Goal: Find contact information: Find contact information

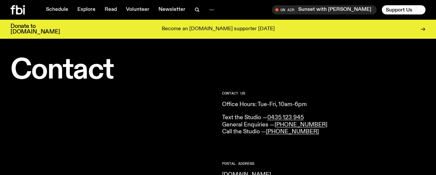
scroll to position [404, 0]
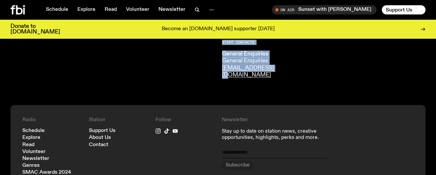
drag, startPoint x: 271, startPoint y: 64, endPoint x: 215, endPoint y: 61, distance: 56.5
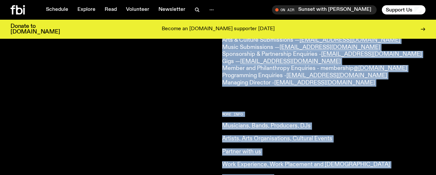
scroll to position [151, 0]
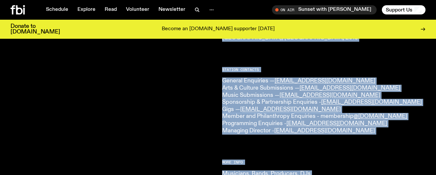
click at [208, 90] on div at bounding box center [112, 137] width 204 height 392
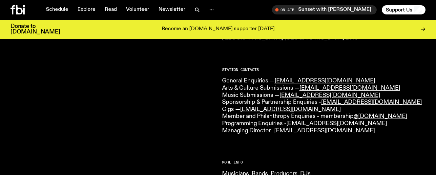
click at [270, 120] on p "General Enquiries — [EMAIL_ADDRESS][DOMAIN_NAME] Arts & Culture Submissions — […" at bounding box center [324, 105] width 204 height 57
click at [377, 123] on p "General Enquiries — [EMAIL_ADDRESS][DOMAIN_NAME] Arts & Culture Submissions — […" at bounding box center [324, 105] width 204 height 57
drag, startPoint x: 361, startPoint y: 120, endPoint x: 288, endPoint y: 117, distance: 73.2
click at [288, 117] on p "General Enquiries — [EMAIL_ADDRESS][DOMAIN_NAME] Arts & Culture Submissions — […" at bounding box center [324, 105] width 204 height 57
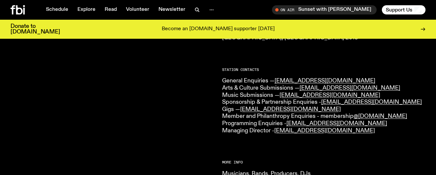
copy p "Programming Enquiries - [EMAIL_ADDRESS][DOMAIN_NAME]"
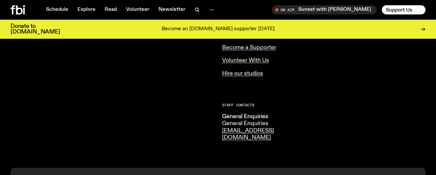
scroll to position [346, 0]
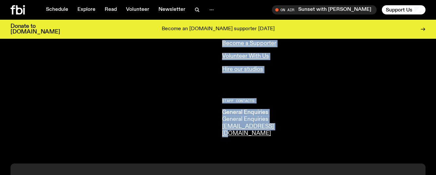
drag, startPoint x: 275, startPoint y: 120, endPoint x: 217, endPoint y: 120, distance: 57.7
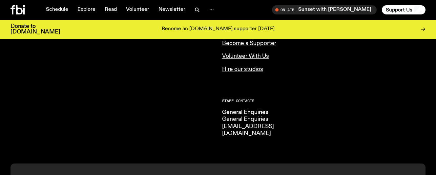
click at [240, 123] on link "[EMAIL_ADDRESS][DOMAIN_NAME]" at bounding box center [248, 129] width 52 height 13
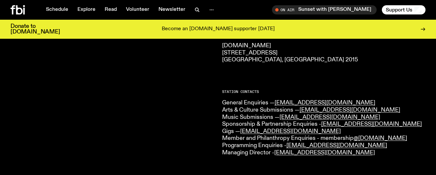
scroll to position [97, 0]
